Goal: Transaction & Acquisition: Book appointment/travel/reservation

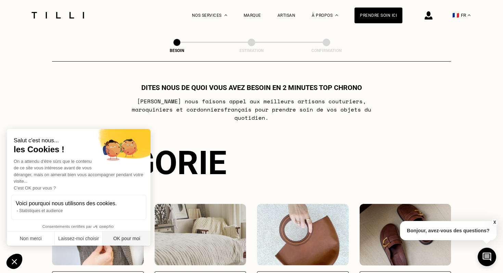
click at [112, 234] on button "OK pour moi" at bounding box center [127, 239] width 48 height 14
checkbox input "true"
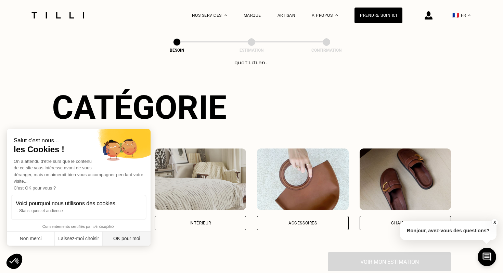
scroll to position [122, 0]
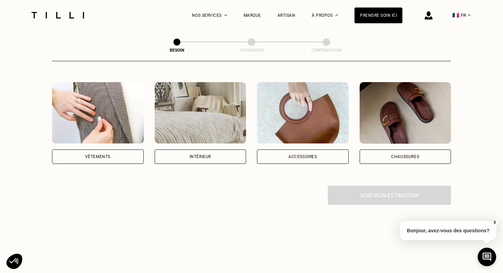
click at [101, 139] on div "Vêtements" at bounding box center [98, 123] width 92 height 82
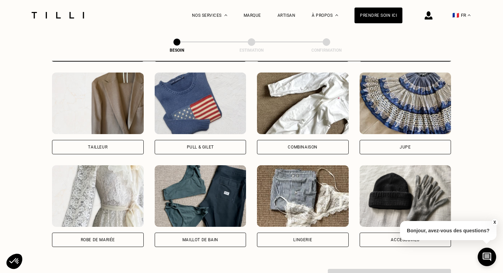
scroll to position [408, 0]
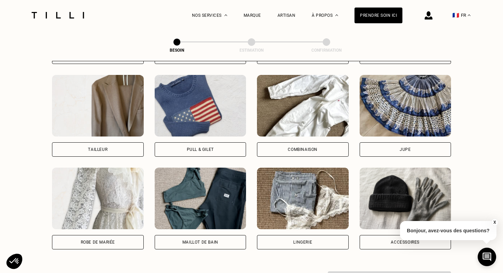
click at [112, 142] on div "Tailleur" at bounding box center [98, 149] width 92 height 14
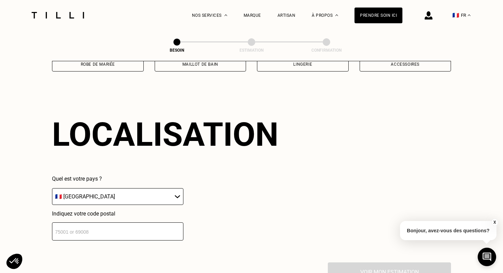
scroll to position [594, 0]
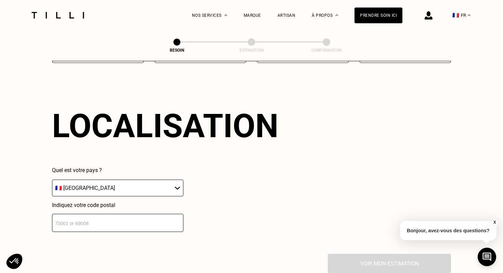
click at [122, 180] on select "🇩🇪 [GEOGRAPHIC_DATA] 🇦🇹 [GEOGRAPHIC_DATA] 🇧🇪 [GEOGRAPHIC_DATA] 🇧🇬 Bulgarie 🇨🇾 C…" at bounding box center [117, 188] width 131 height 17
click at [52, 180] on select "🇩🇪 [GEOGRAPHIC_DATA] 🇦🇹 [GEOGRAPHIC_DATA] 🇧🇪 [GEOGRAPHIC_DATA] 🇧🇬 Bulgarie 🇨🇾 C…" at bounding box center [117, 188] width 131 height 17
click at [117, 185] on select "🇩🇪 [GEOGRAPHIC_DATA] 🇦🇹 [GEOGRAPHIC_DATA] 🇧🇪 [GEOGRAPHIC_DATA] 🇧🇬 Bulgarie 🇨🇾 C…" at bounding box center [117, 188] width 131 height 17
click at [52, 180] on select "🇩🇪 [GEOGRAPHIC_DATA] 🇦🇹 [GEOGRAPHIC_DATA] 🇧🇪 [GEOGRAPHIC_DATA] 🇧🇬 Bulgarie 🇨🇾 C…" at bounding box center [117, 188] width 131 height 17
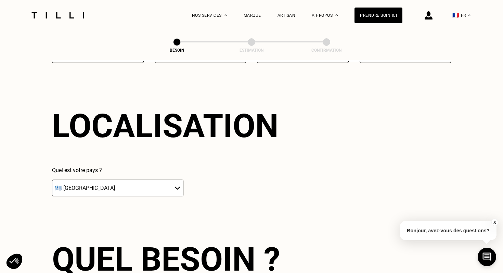
click at [105, 181] on select "🇩🇪 [GEOGRAPHIC_DATA] 🇦🇹 [GEOGRAPHIC_DATA] 🇧🇪 [GEOGRAPHIC_DATA] 🇧🇬 Bulgarie 🇨🇾 C…" at bounding box center [117, 188] width 131 height 17
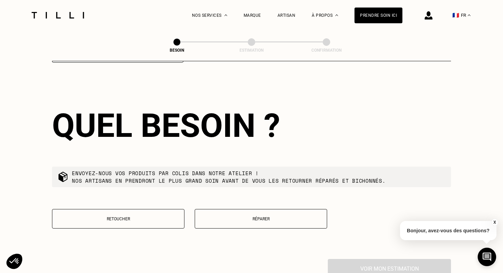
select select "FR"
click at [52, 46] on select "🇩🇪 [GEOGRAPHIC_DATA] 🇦🇹 [GEOGRAPHIC_DATA] 🇧🇪 [GEOGRAPHIC_DATA] 🇧🇬 Bulgarie 🇨🇾 C…" at bounding box center [117, 54] width 131 height 17
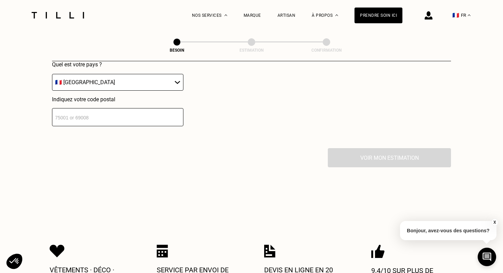
scroll to position [700, 0]
click at [90, 121] on div "Localisation Quel est votre pays ? 🇩🇪 [GEOGRAPHIC_DATA] 🇦🇹 [GEOGRAPHIC_DATA] 🇧🇪…" at bounding box center [251, 63] width 399 height 169
click at [90, 112] on input "number" at bounding box center [117, 118] width 131 height 18
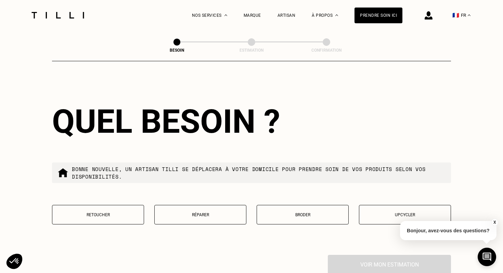
scroll to position [769, 0]
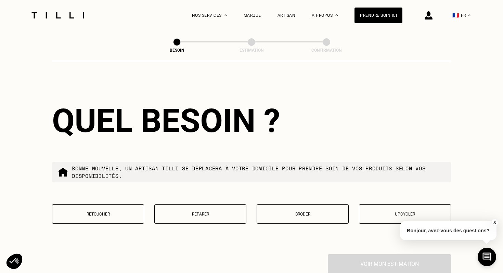
type input "75001"
click at [123, 204] on button "Retoucher" at bounding box center [98, 214] width 92 height 20
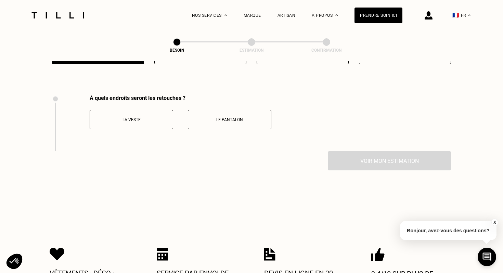
scroll to position [939, 0]
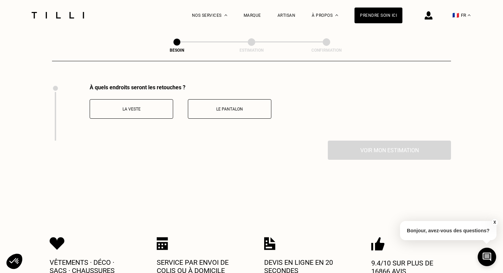
click at [160, 107] on p "La veste" at bounding box center [131, 109] width 76 height 5
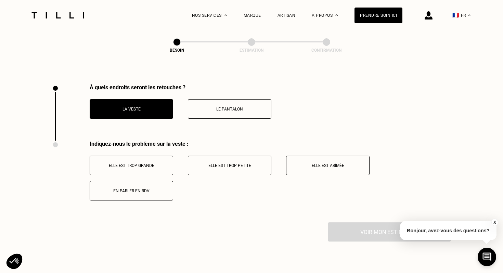
click at [212, 107] on p "Le pantalon" at bounding box center [230, 109] width 76 height 5
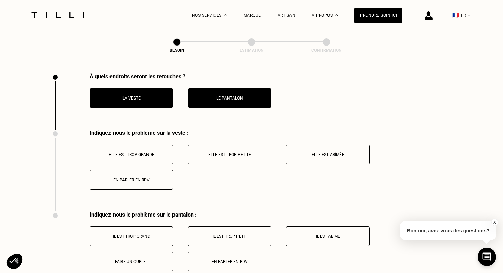
scroll to position [962, 0]
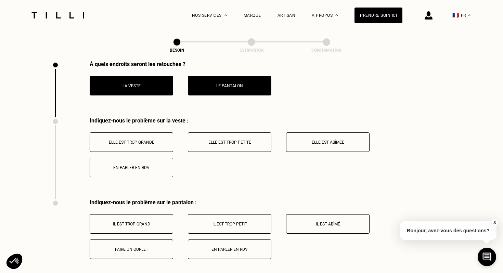
click at [149, 140] on p "Elle est trop grande" at bounding box center [131, 142] width 76 height 5
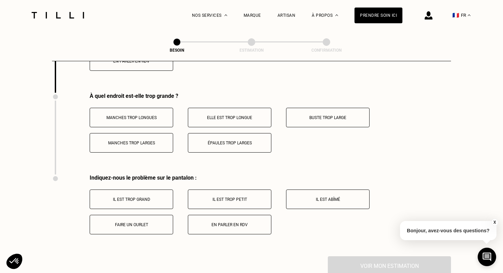
scroll to position [1077, 0]
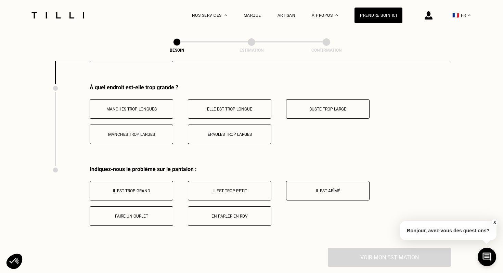
click at [142, 107] on p "Manches trop longues" at bounding box center [131, 109] width 76 height 5
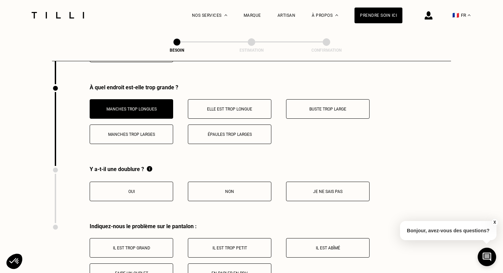
click at [149, 189] on p "Oui" at bounding box center [131, 191] width 76 height 5
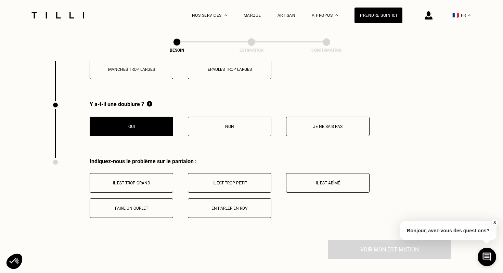
scroll to position [1142, 0]
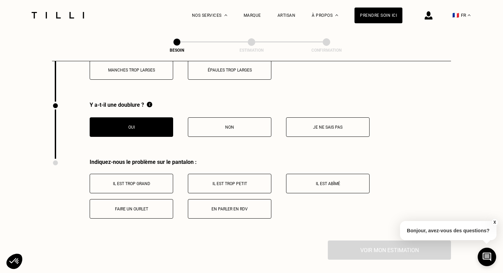
click at [151, 174] on button "Il est trop grand" at bounding box center [132, 184] width 84 height 20
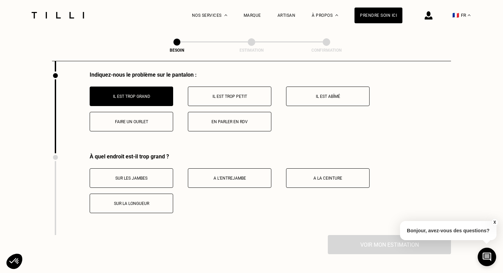
scroll to position [1225, 0]
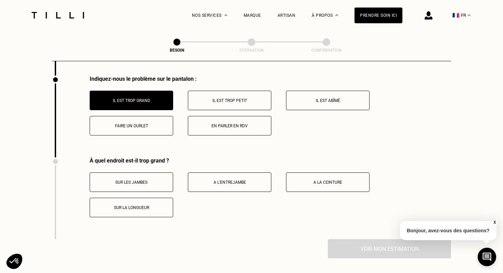
click at [245, 98] on p "Il est trop petit" at bounding box center [230, 100] width 76 height 5
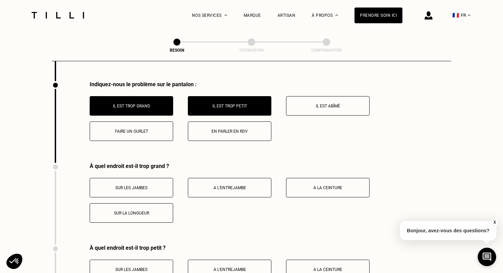
click at [146, 96] on button "Il est trop grand" at bounding box center [132, 106] width 84 height 20
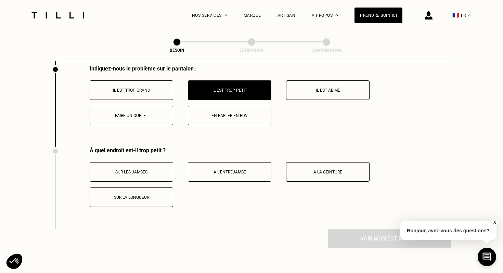
click at [160, 80] on button "Il est trop grand" at bounding box center [132, 90] width 84 height 20
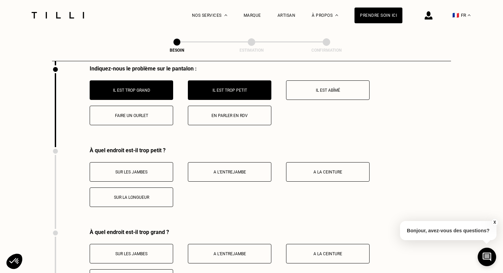
click at [211, 80] on button "Il est trop petit" at bounding box center [230, 90] width 84 height 20
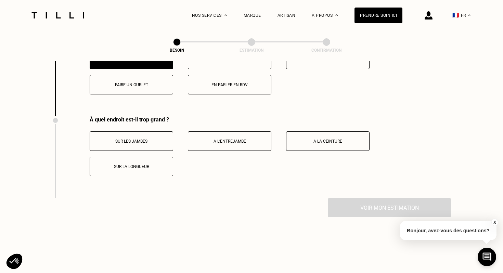
scroll to position [1264, 0]
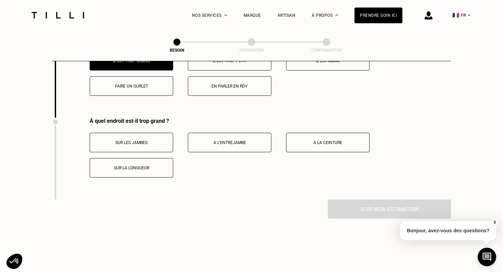
click at [222, 144] on button "A l’entrejambe" at bounding box center [230, 143] width 84 height 20
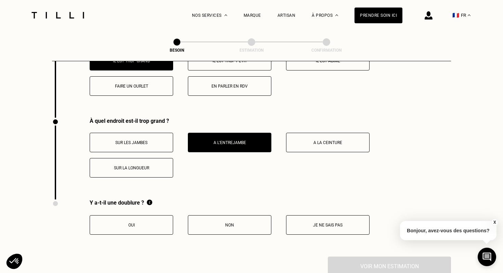
click at [138, 140] on p "Sur les jambes" at bounding box center [131, 142] width 76 height 5
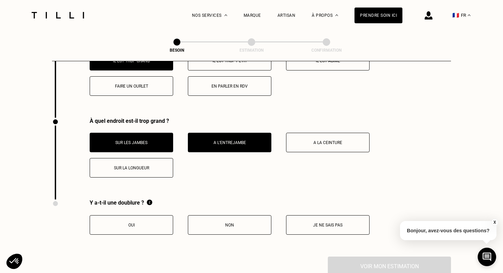
click at [197, 139] on button "A l’entrejambe" at bounding box center [230, 143] width 84 height 20
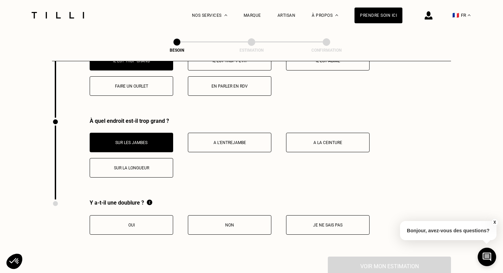
click at [154, 166] on p "Sur la longueur" at bounding box center [131, 168] width 76 height 5
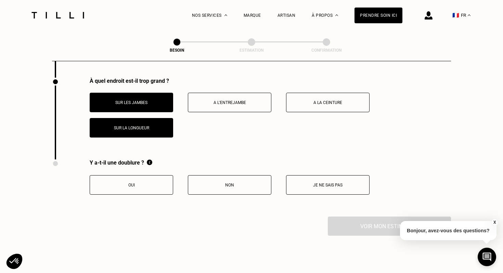
scroll to position [1317, 0]
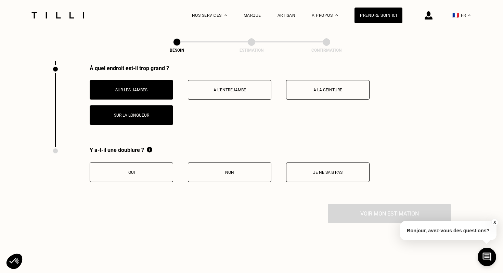
click at [162, 163] on button "Oui" at bounding box center [132, 173] width 84 height 20
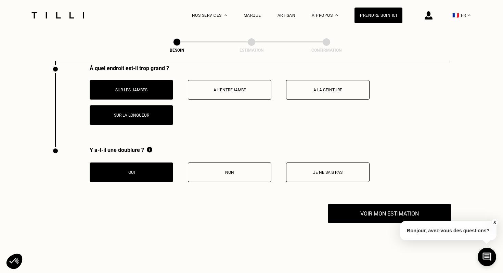
click at [162, 163] on button "Oui" at bounding box center [132, 173] width 84 height 20
click at [210, 163] on button "Non" at bounding box center [230, 173] width 84 height 20
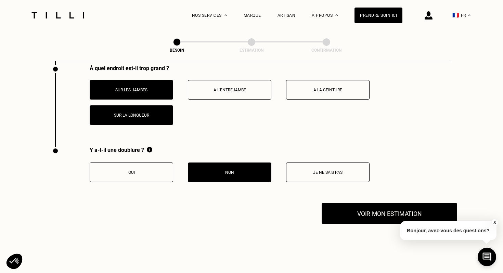
click at [364, 212] on button "Voir mon estimation" at bounding box center [390, 213] width 136 height 21
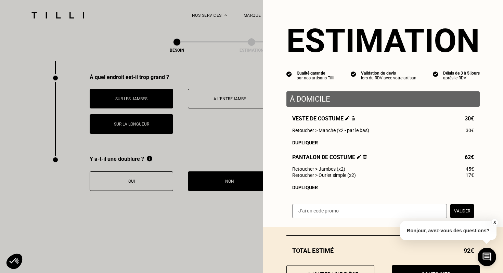
scroll to position [29, 0]
